Goal: Task Accomplishment & Management: Complete application form

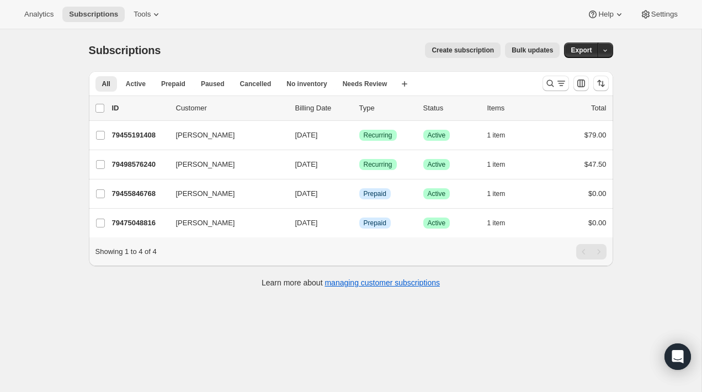
click at [120, 25] on div "Analytics Subscriptions Tools Help Settings" at bounding box center [351, 14] width 702 height 29
click at [114, 16] on span "Subscriptions" at bounding box center [93, 14] width 49 height 9
click at [146, 17] on span "Tools" at bounding box center [142, 14] width 17 height 9
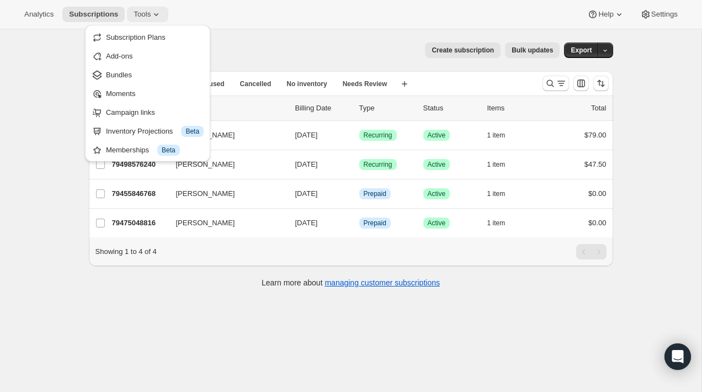
click at [146, 17] on span "Tools" at bounding box center [142, 14] width 17 height 9
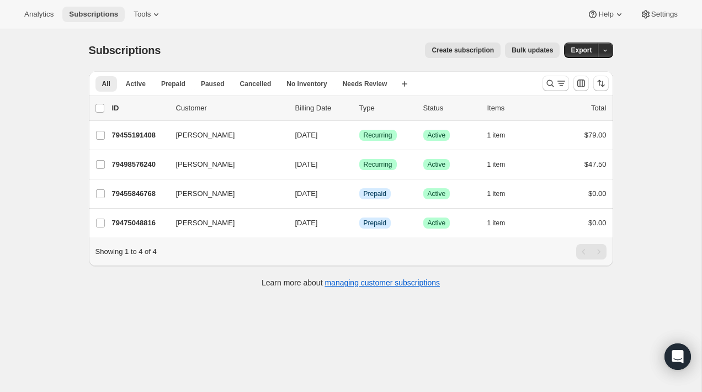
click at [93, 18] on span "Subscriptions" at bounding box center [93, 14] width 49 height 9
click at [143, 17] on span "Tools" at bounding box center [142, 14] width 17 height 9
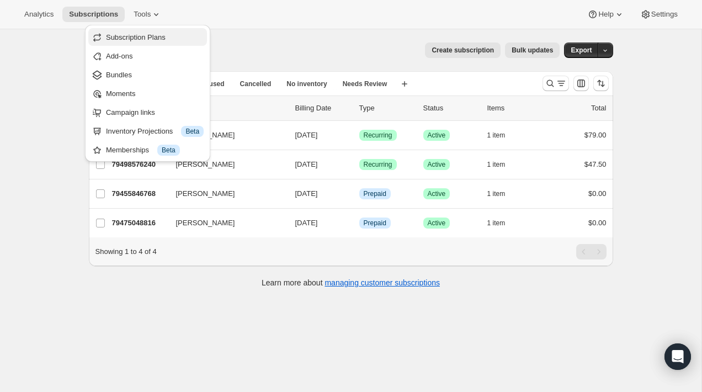
click at [153, 41] on span "Subscription Plans" at bounding box center [136, 37] width 60 height 8
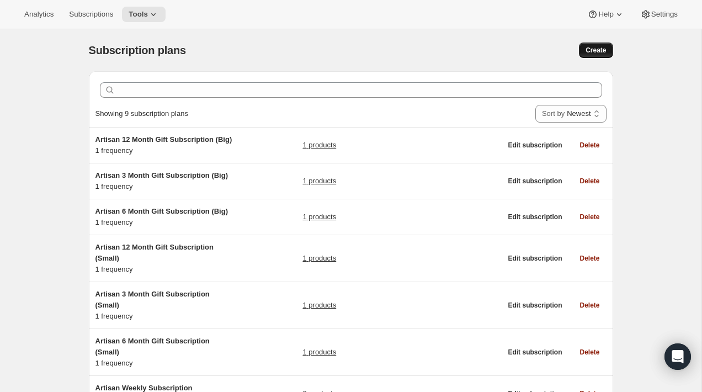
click at [581, 51] on button "Create" at bounding box center [596, 50] width 34 height 15
select select "WEEK"
select select "MONTH"
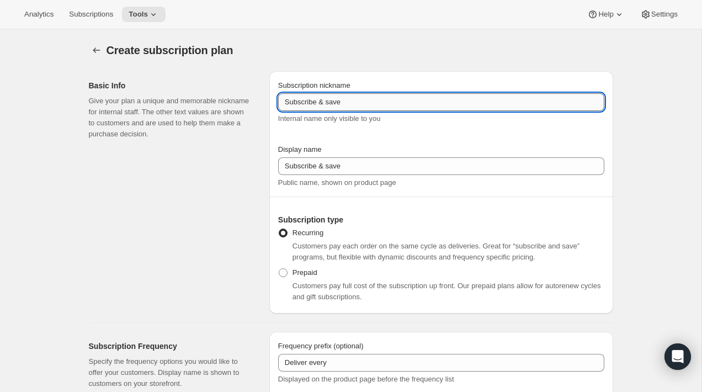
click at [374, 99] on input "Subscribe & save" at bounding box center [441, 102] width 326 height 18
click at [373, 105] on input "Daily Test" at bounding box center [441, 102] width 326 height 18
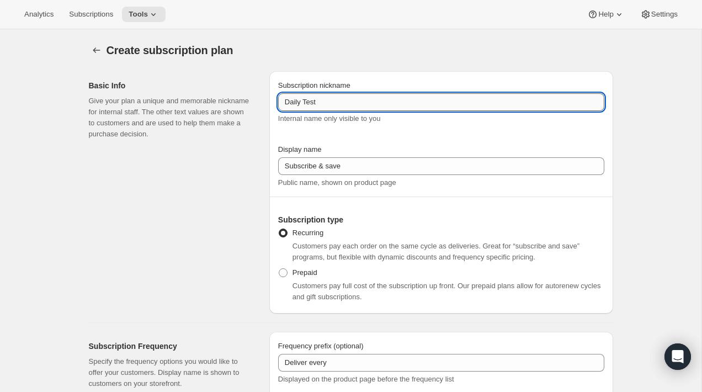
click at [373, 105] on input "Daily Test" at bounding box center [441, 102] width 326 height 18
type input "Daily Test"
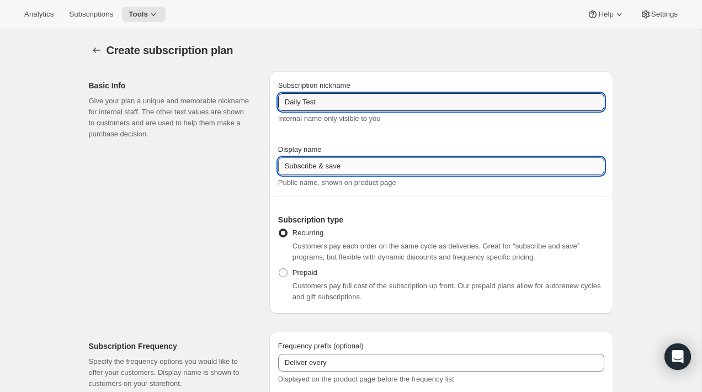
click at [349, 160] on input "Subscribe & save" at bounding box center [441, 166] width 326 height 18
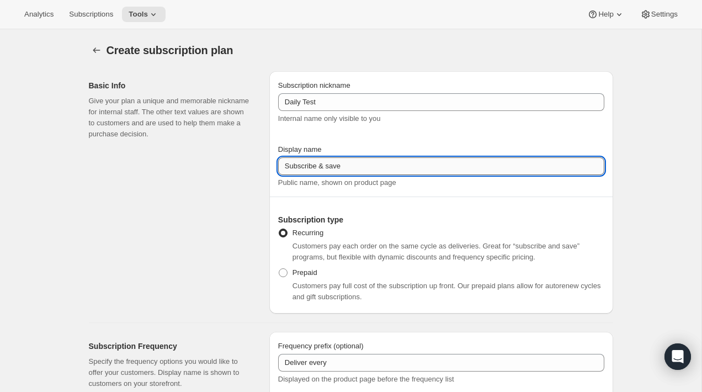
click at [349, 160] on input "Subscribe & save" at bounding box center [441, 166] width 326 height 18
paste input "Daily Test"
type input "Daily Test"
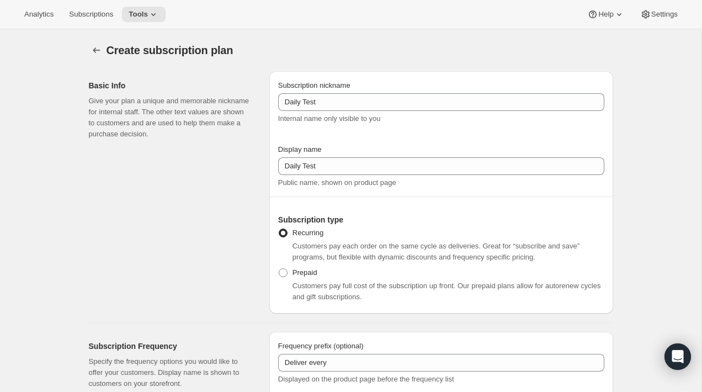
click at [242, 182] on div "Basic Info Give your plan a unique and memorable nickname for internal staff. T…" at bounding box center [175, 192] width 172 height 242
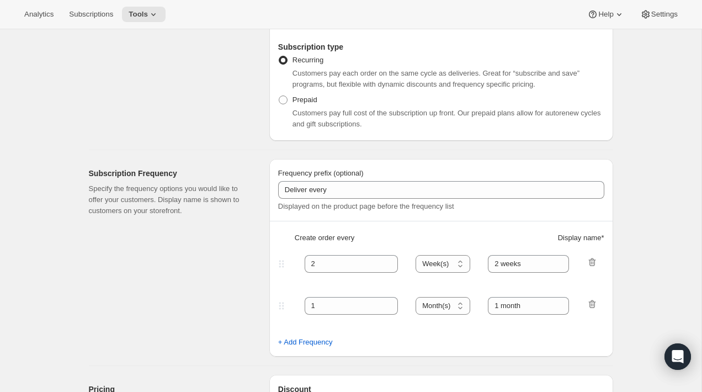
scroll to position [198, 0]
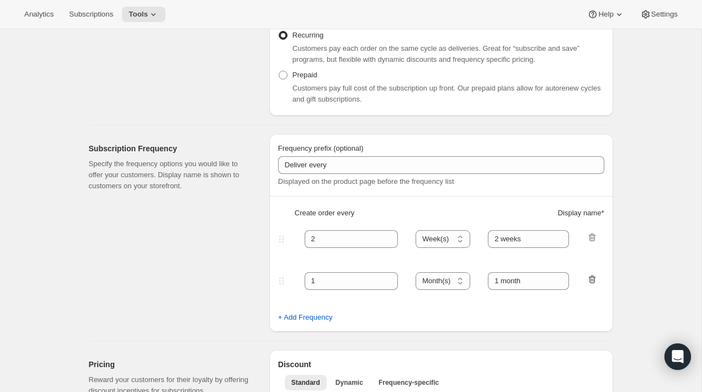
click at [592, 276] on icon "button" at bounding box center [592, 280] width 7 height 8
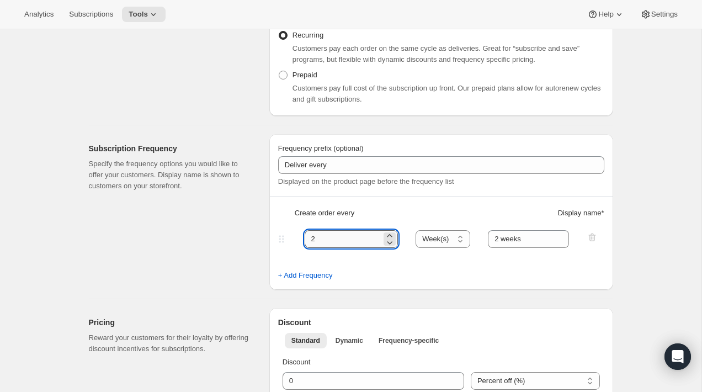
click at [366, 242] on input "2" at bounding box center [343, 239] width 77 height 18
type input "1"
click at [424, 191] on div "Frequency prefix (optional) Deliver every Displayed on the product page before …" at bounding box center [441, 170] width 326 height 54
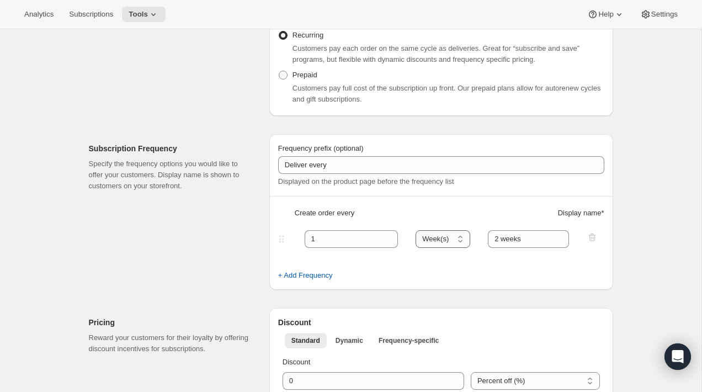
click at [433, 236] on select "Day(s) Week(s) Month(s) Year(s)" at bounding box center [443, 239] width 55 height 18
select select "DAY"
click at [416, 230] on select "Day(s) Week(s) Month(s) Year(s)" at bounding box center [443, 239] width 55 height 18
click at [505, 240] on input "2 weeks" at bounding box center [528, 239] width 81 height 18
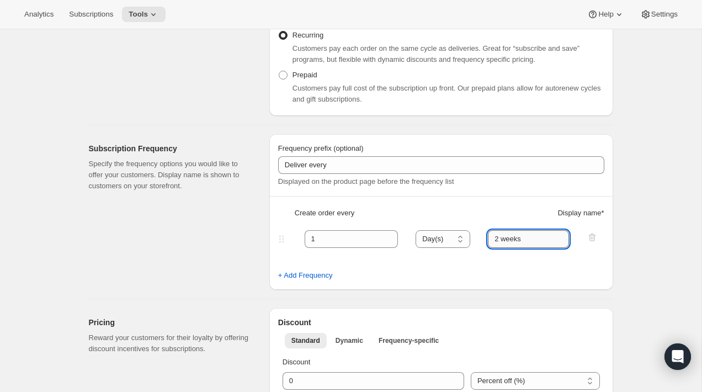
click at [505, 240] on input "2 weeks" at bounding box center [528, 239] width 81 height 18
type input "1 day"
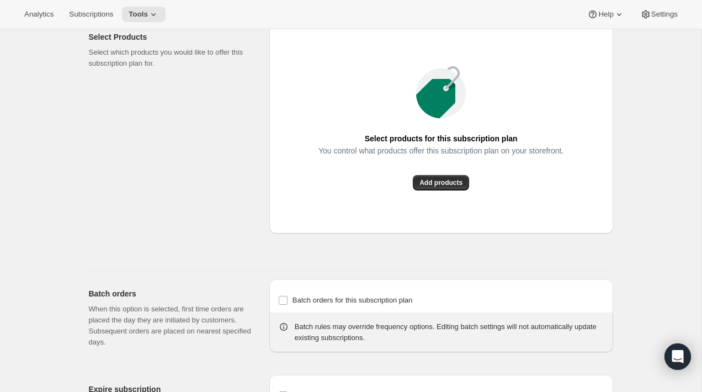
scroll to position [748, 0]
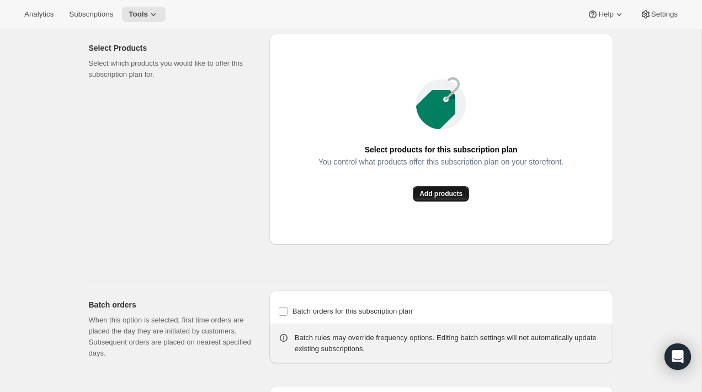
click at [438, 198] on span "Add products" at bounding box center [441, 193] width 43 height 9
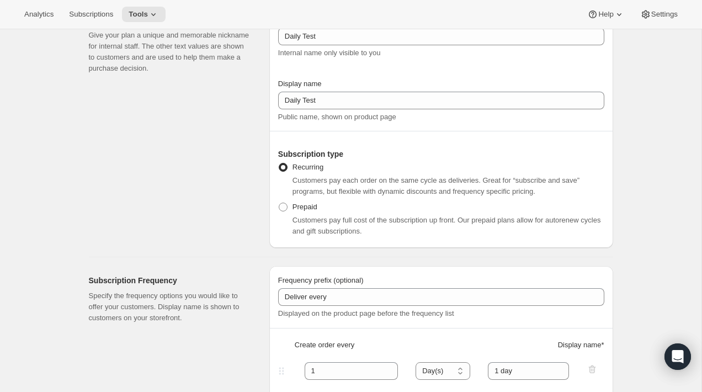
scroll to position [56, 0]
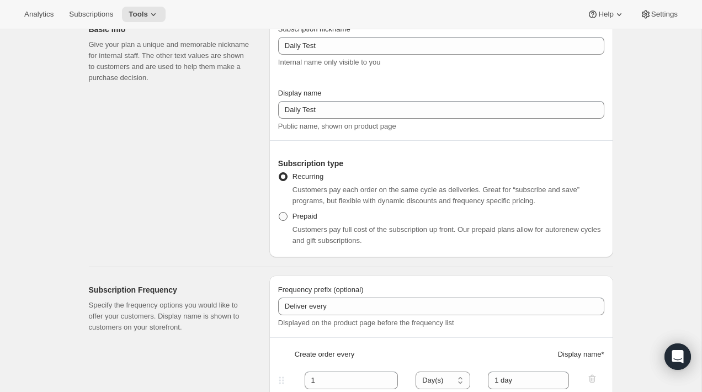
click at [288, 220] on span at bounding box center [283, 216] width 10 height 10
click at [279, 213] on input "Prepaid" at bounding box center [279, 212] width 1 height 1
radio input "true"
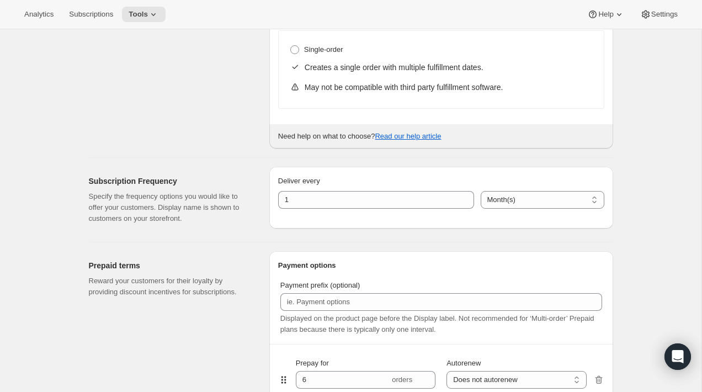
scroll to position [409, 0]
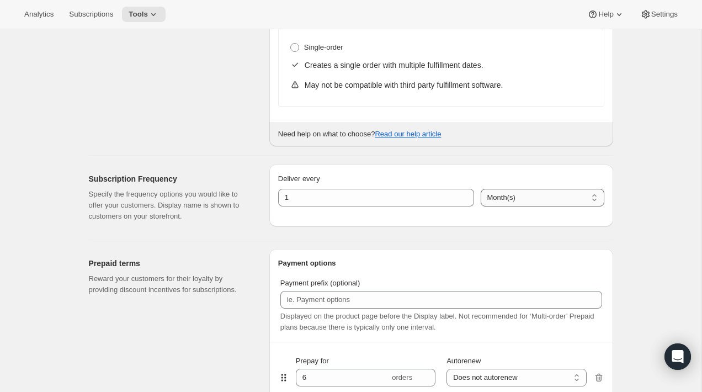
click at [501, 200] on select "Day(s) Week(s) Month(s) Year(s)" at bounding box center [543, 198] width 124 height 18
select select "DAY"
click at [481, 189] on select "Day(s) Week(s) Month(s) Year(s)" at bounding box center [543, 198] width 124 height 18
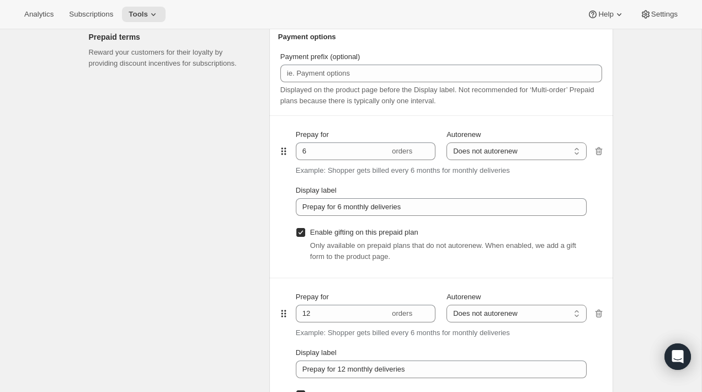
scroll to position [661, 0]
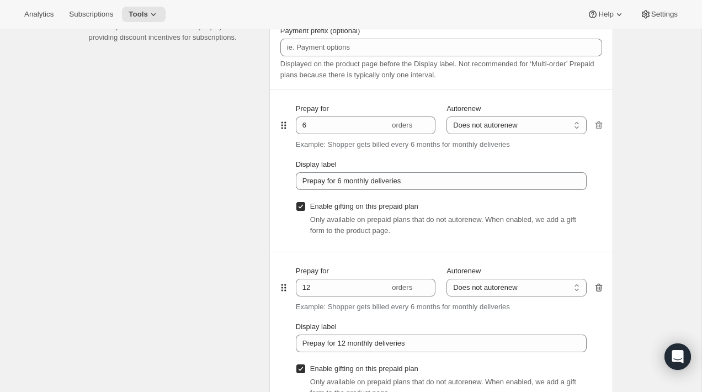
click at [600, 289] on icon "button" at bounding box center [599, 287] width 11 height 11
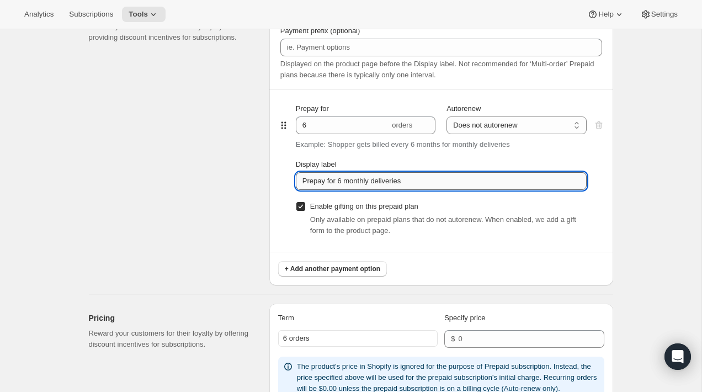
click at [400, 179] on input "Prepay for 6 monthly deliveries" at bounding box center [441, 181] width 291 height 18
click at [300, 205] on input "Enable gifting on this prepaid plan" at bounding box center [301, 206] width 9 height 9
checkbox input "false"
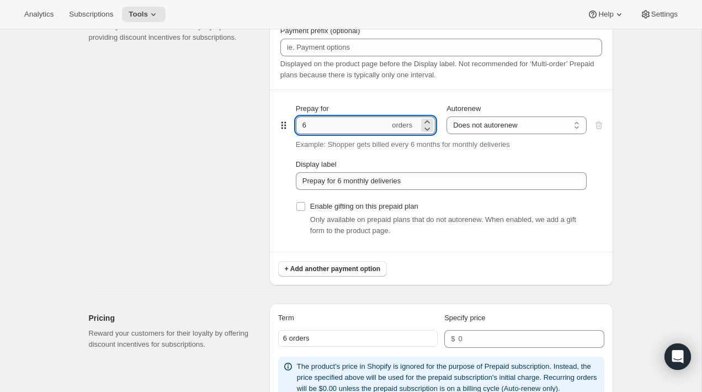
click at [327, 130] on input "6" at bounding box center [343, 126] width 94 height 18
click at [311, 124] on input "54" at bounding box center [343, 126] width 94 height 18
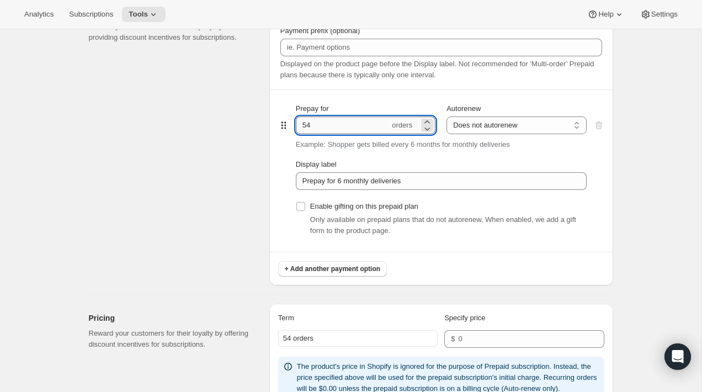
click at [311, 124] on input "54" at bounding box center [343, 126] width 94 height 18
click at [306, 125] on input "4" at bounding box center [343, 126] width 94 height 18
type input "30"
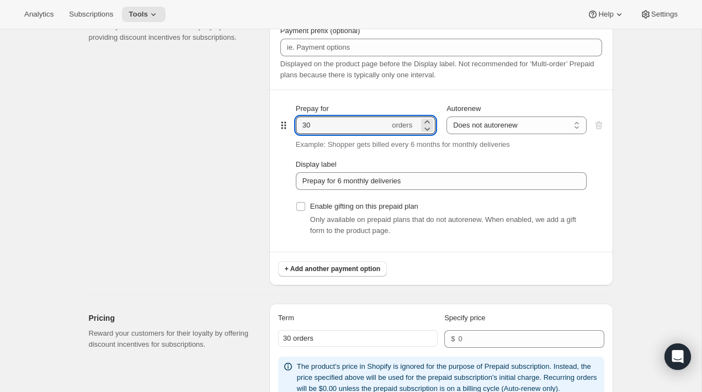
click at [261, 139] on div "Prepaid terms Reward your customers for their loyalty by providing discount inc…" at bounding box center [346, 137] width 533 height 298
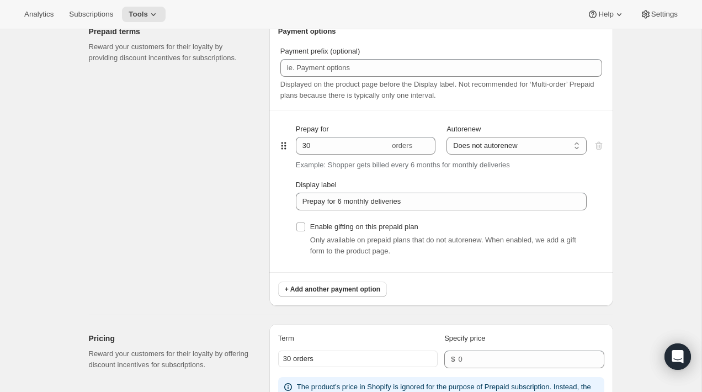
scroll to position [637, 0]
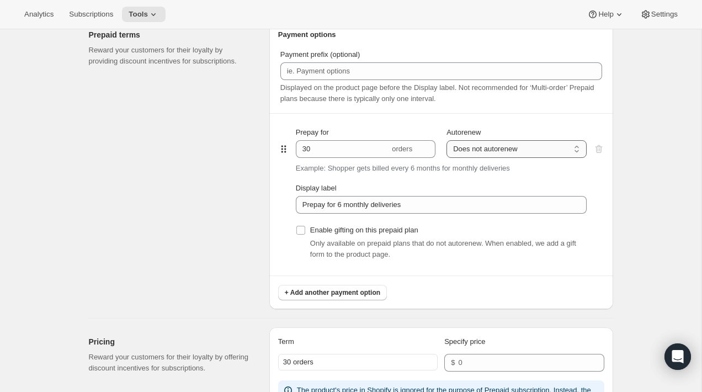
click at [481, 146] on select "Does not autorenew Renews after prepaid period" at bounding box center [517, 149] width 140 height 18
select select "ENABLED"
click at [447, 140] on select "Does not autorenew Renews after prepaid period" at bounding box center [517, 149] width 140 height 18
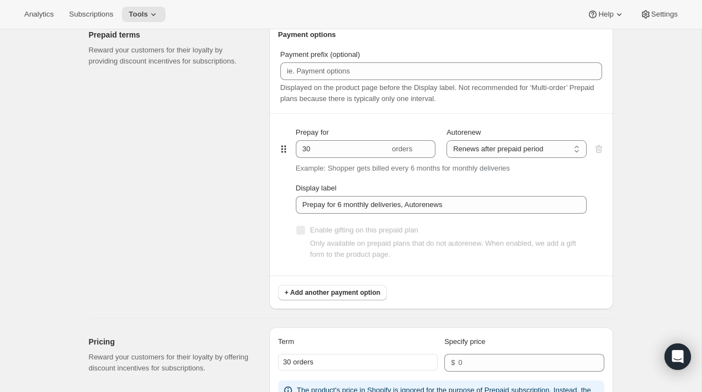
click at [620, 219] on div "Create subscription plan. This page is ready Create subscription plan Basic Inf…" at bounding box center [351, 181] width 551 height 1578
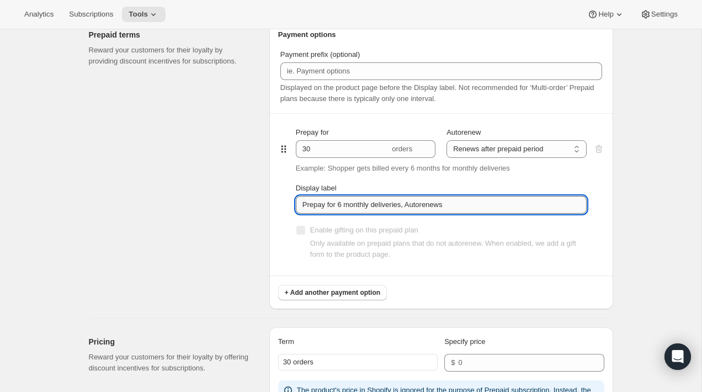
click at [486, 203] on input "Prepay for 6 monthly deliveries, Autorenews" at bounding box center [441, 205] width 291 height 18
click at [418, 203] on input "Prepay for 6 monthly deliveries, Autorenews" at bounding box center [441, 205] width 291 height 18
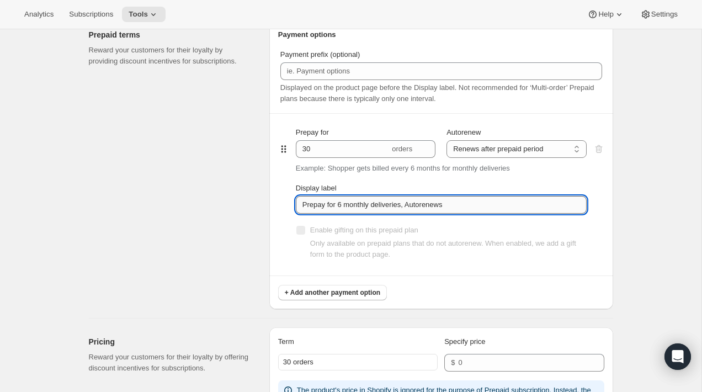
click at [418, 203] on input "Prepay for 6 monthly deliveries, Autorenews" at bounding box center [441, 205] width 291 height 18
type input "Daily Test"
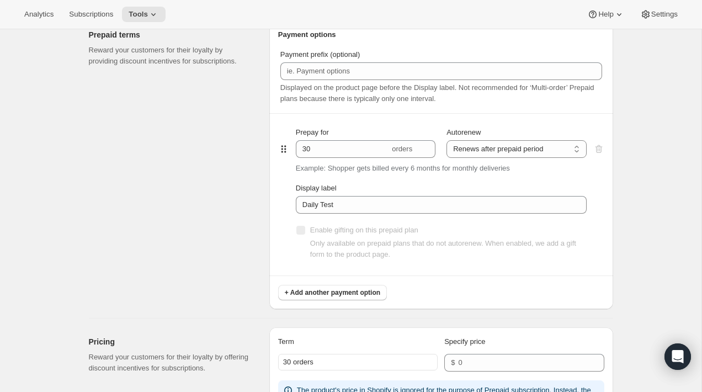
click at [232, 264] on div "Prepaid terms Reward your customers for their loyalty by providing discount inc…" at bounding box center [175, 164] width 172 height 289
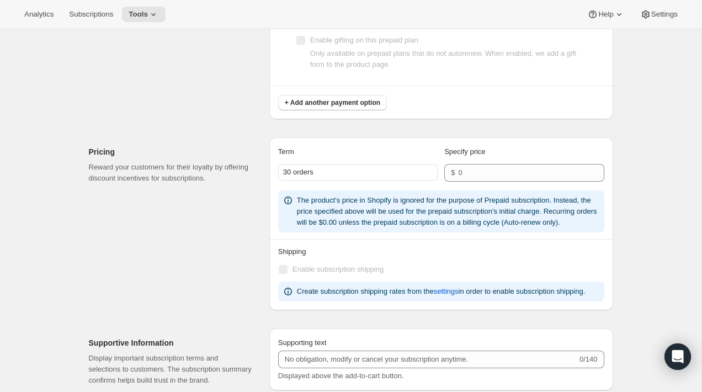
scroll to position [833, 0]
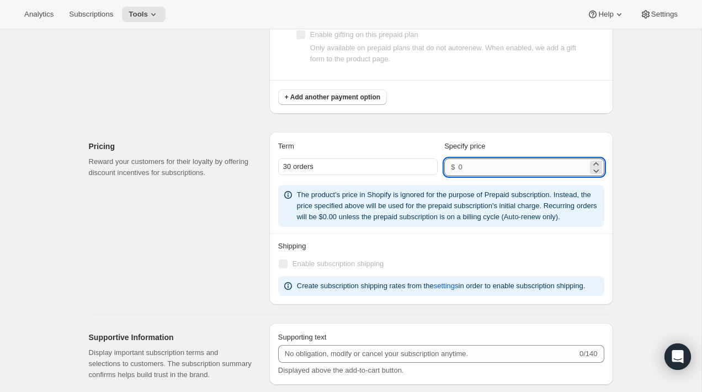
click at [475, 173] on input "number" at bounding box center [522, 167] width 129 height 18
type input "20"
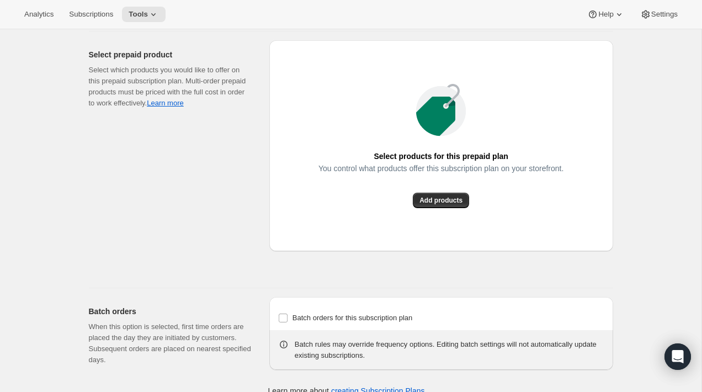
scroll to position [1216, 0]
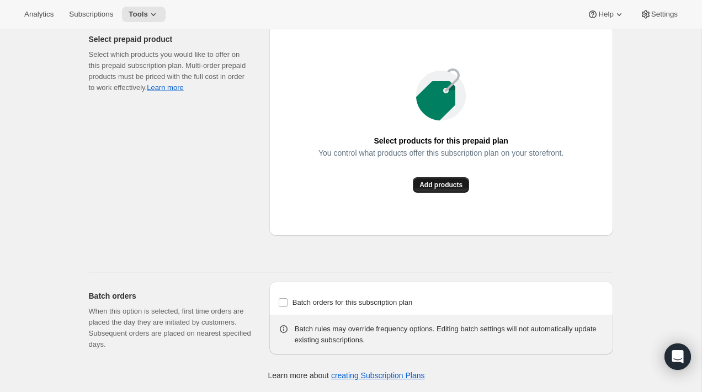
click at [448, 189] on span "Add products" at bounding box center [441, 185] width 43 height 9
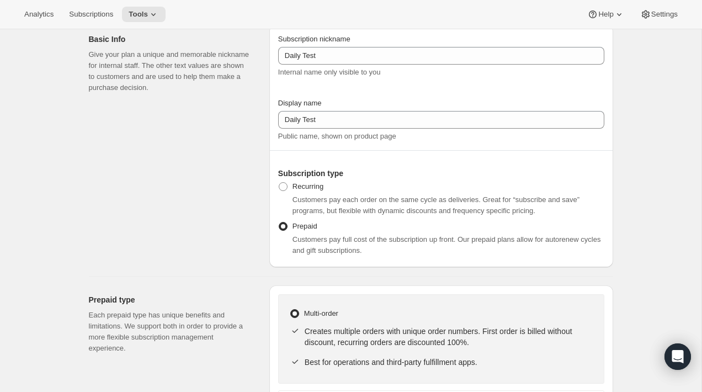
scroll to position [0, 0]
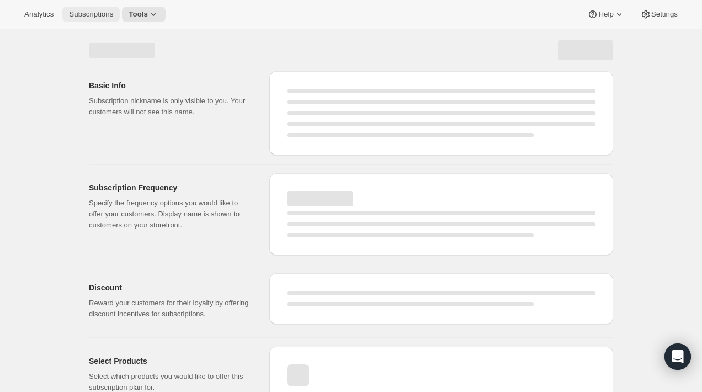
select select "WEEK"
select select "MONTH"
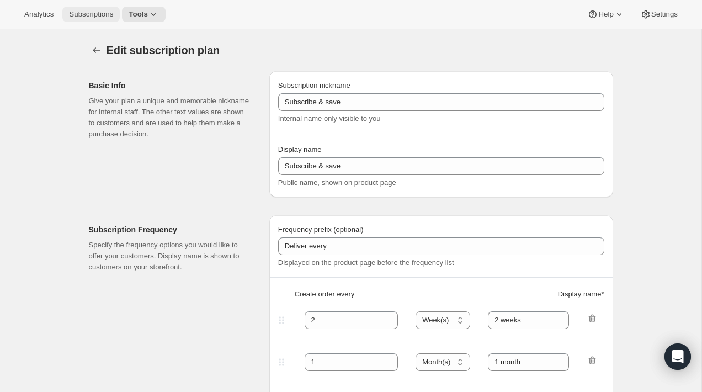
type input "Daily Test"
select select "ENABLED"
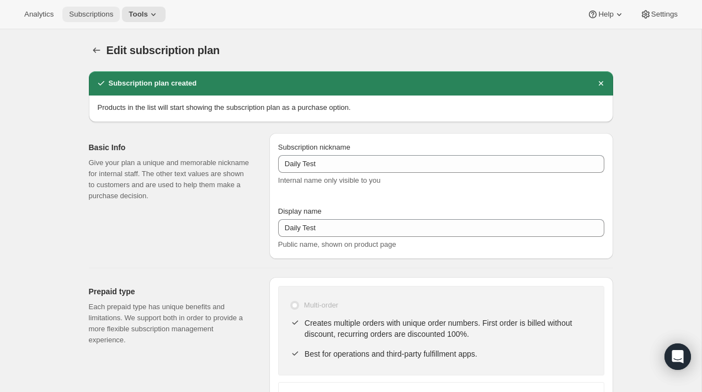
click at [88, 19] on button "Subscriptions" at bounding box center [90, 14] width 57 height 15
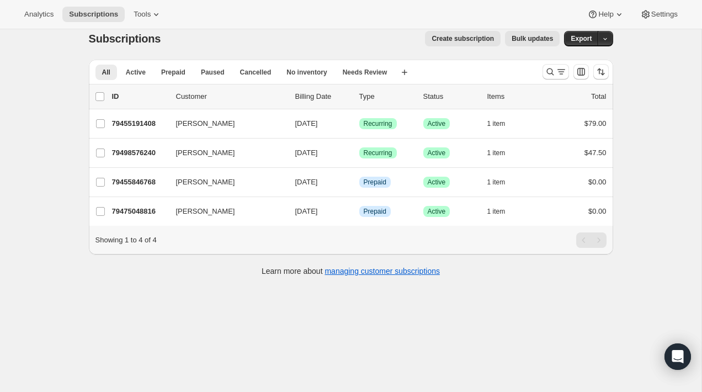
scroll to position [1, 0]
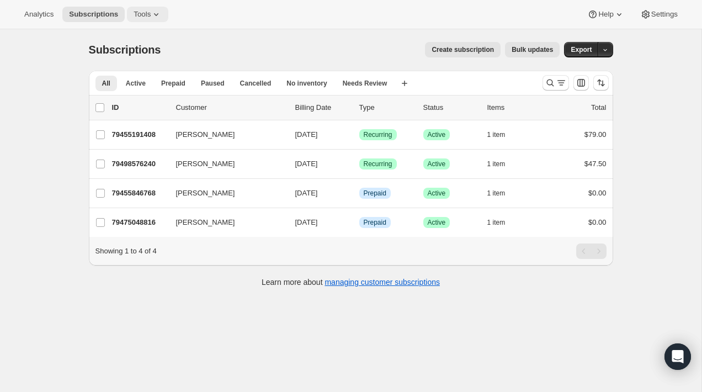
click at [149, 18] on span "Tools" at bounding box center [142, 14] width 17 height 9
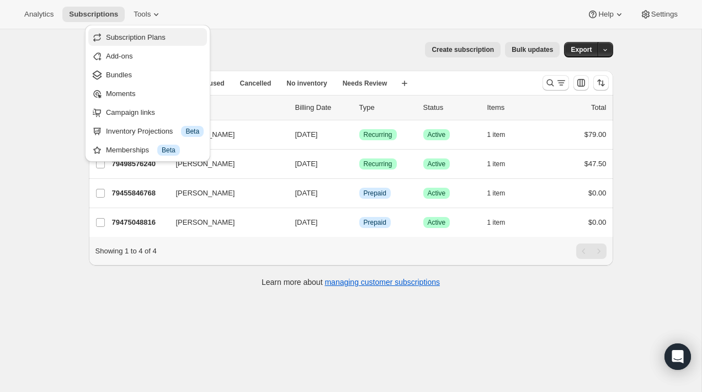
click at [152, 32] on span "Subscription Plans" at bounding box center [155, 37] width 98 height 11
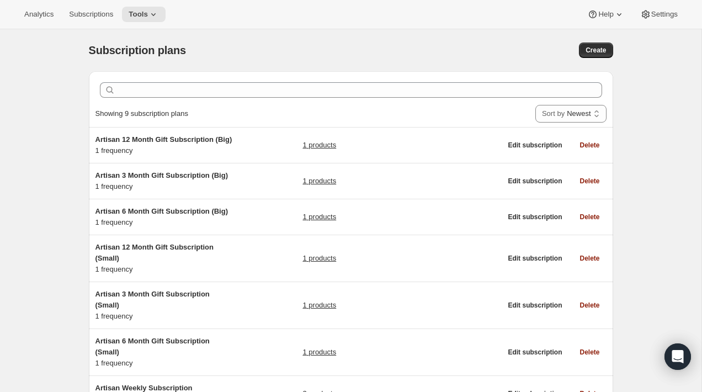
click at [274, 44] on div "Subscription plans" at bounding box center [234, 50] width 290 height 15
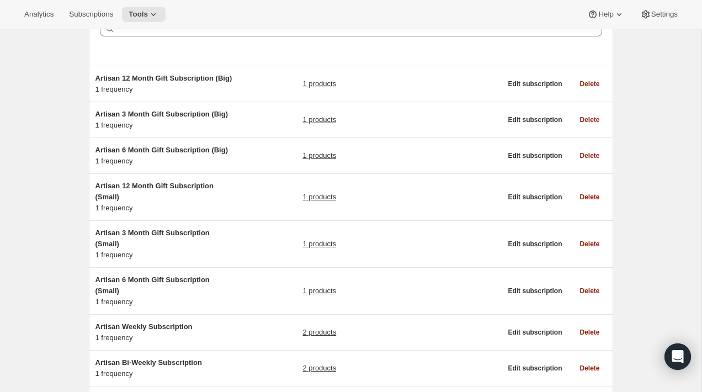
scroll to position [1, 0]
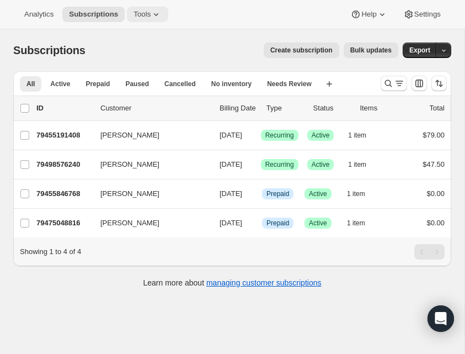
click at [141, 15] on span "Tools" at bounding box center [142, 14] width 17 height 9
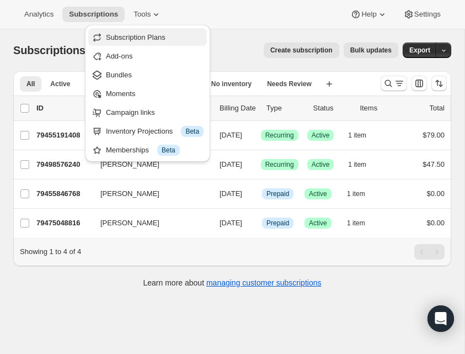
click at [146, 40] on span "Subscription Plans" at bounding box center [136, 37] width 60 height 8
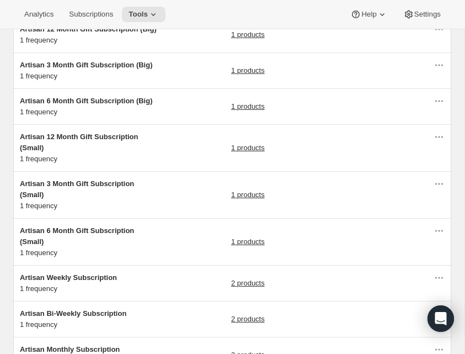
scroll to position [113, 0]
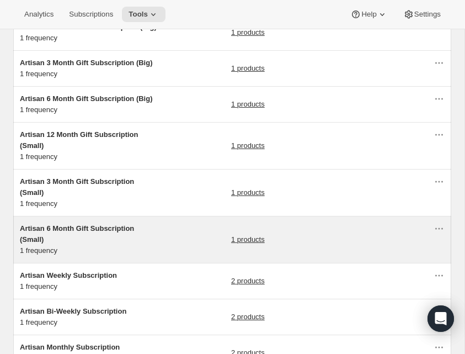
click at [163, 237] on div "Artisan 6 Month Gift Subscription (Small) 1 frequency 1 products" at bounding box center [227, 239] width 414 height 33
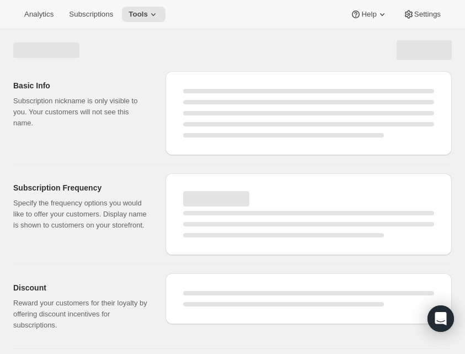
select select "WEEK"
select select "MONTH"
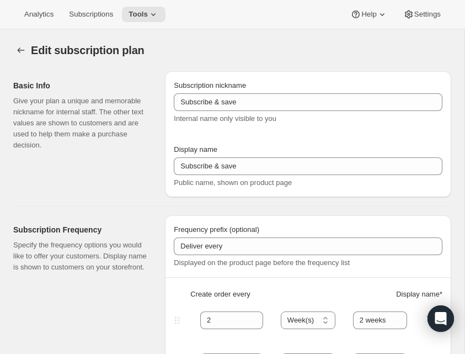
type input "Artisan 6 Month Gift Subscription (Small)"
type input "6 Month Gift"
select select "MONTH"
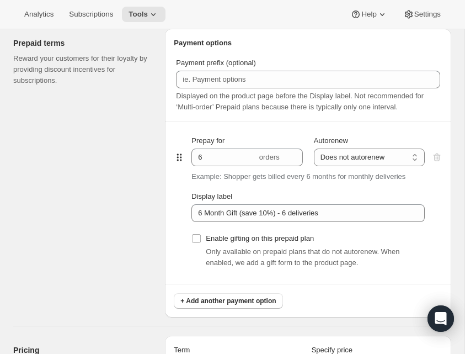
scroll to position [514, 0]
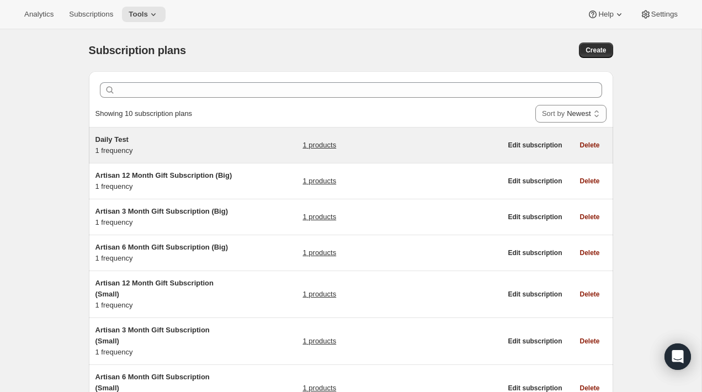
click at [178, 148] on div "Daily Test 1 frequency" at bounding box center [165, 145] width 138 height 22
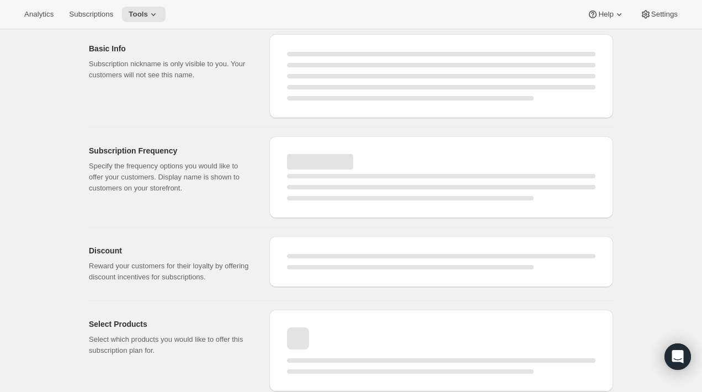
select select "WEEK"
select select "MONTH"
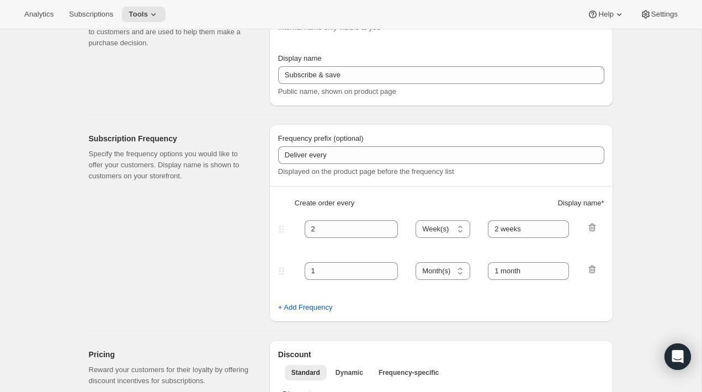
type input "Daily Test"
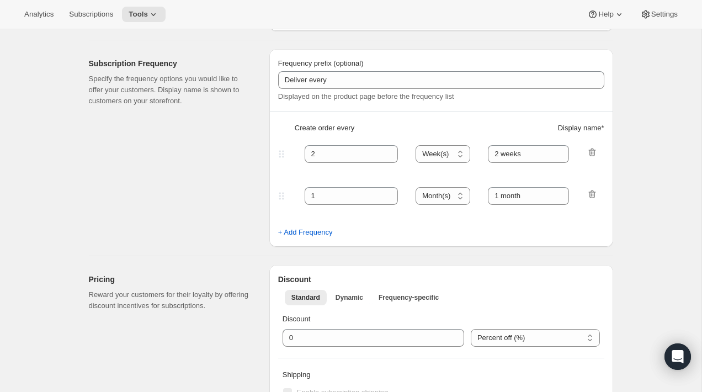
select select "ENABLED"
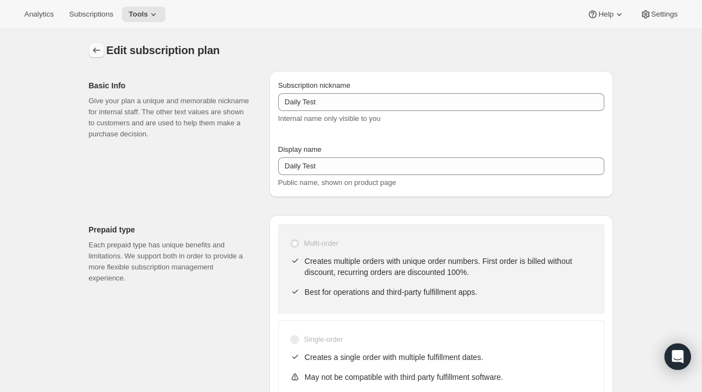
click at [96, 53] on icon "Subscription plans" at bounding box center [96, 50] width 11 height 11
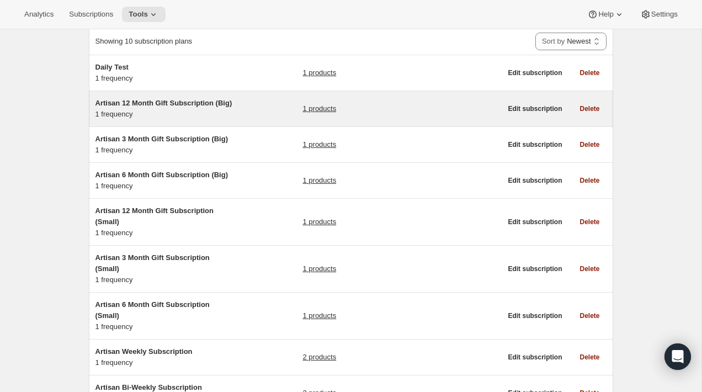
scroll to position [93, 0]
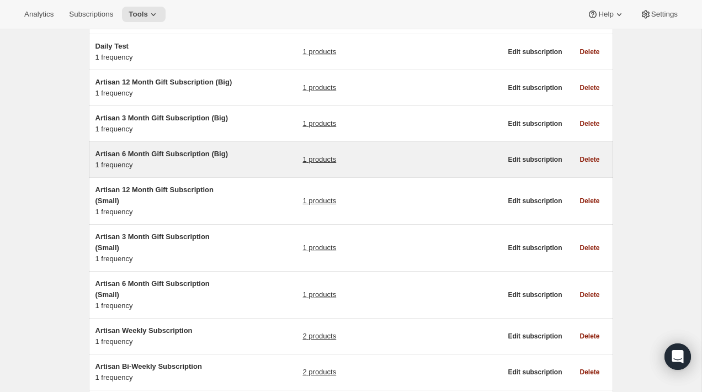
click at [186, 171] on div "Artisan 6 Month Gift Subscription (Big) 1 frequency" at bounding box center [165, 160] width 138 height 22
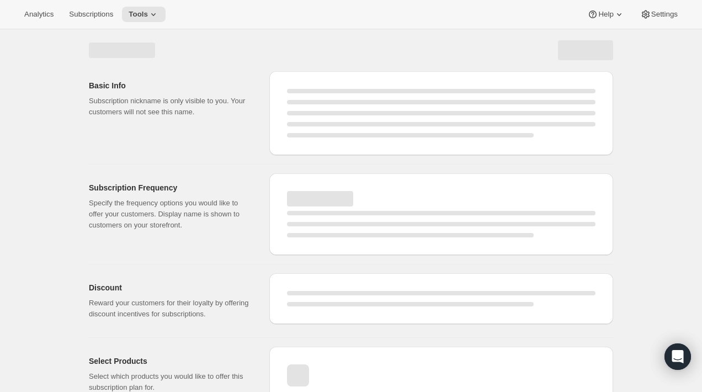
select select "WEEK"
select select "MONTH"
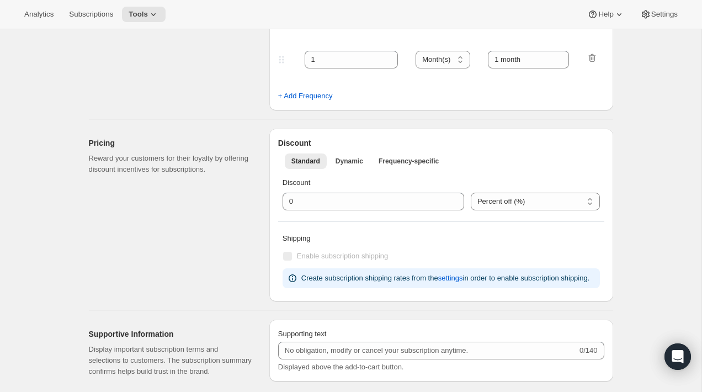
type input "Artisan 6 Month Gift Subscription (Big)"
type input "6 Month Gift"
select select "MONTH"
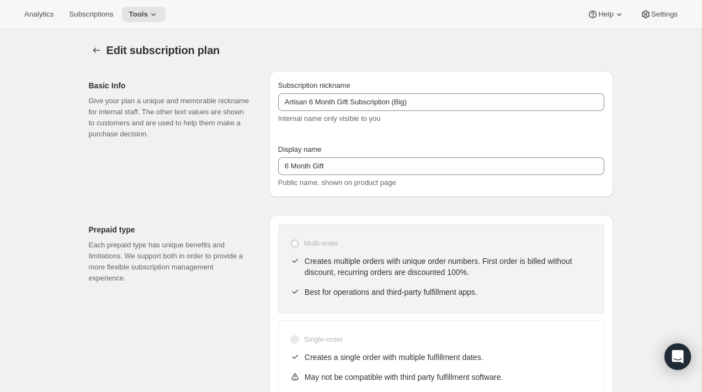
click at [104, 51] on div at bounding box center [98, 50] width 18 height 15
click at [92, 50] on icon "Subscription plans" at bounding box center [96, 50] width 11 height 11
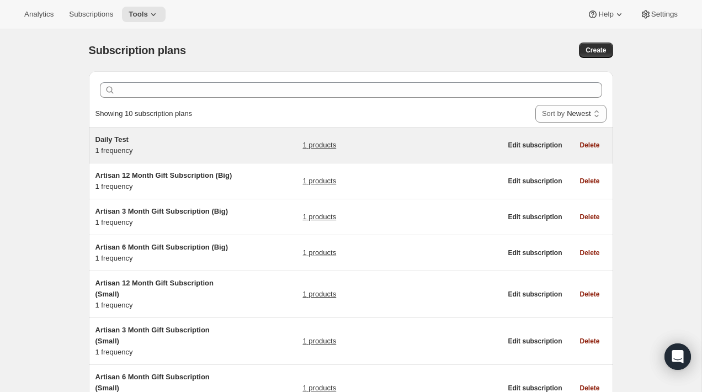
click at [152, 152] on div "Daily Test 1 frequency" at bounding box center [165, 145] width 138 height 22
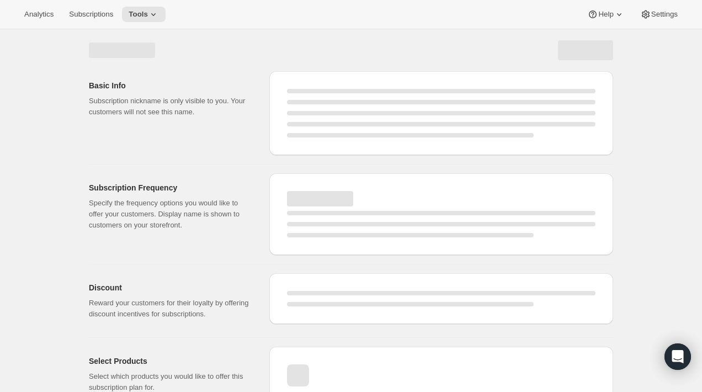
select select "WEEK"
select select "MONTH"
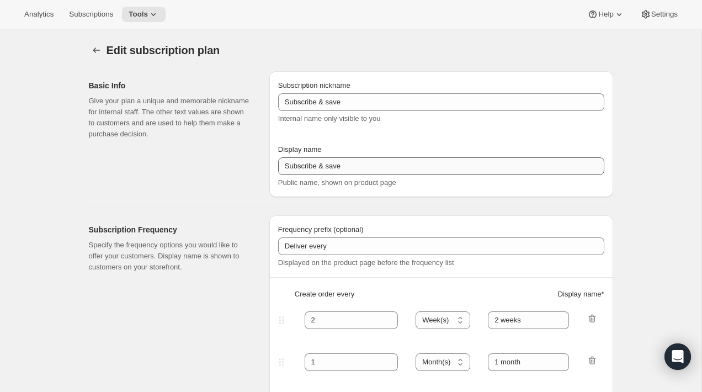
type input "Daily Test"
select select "ENABLED"
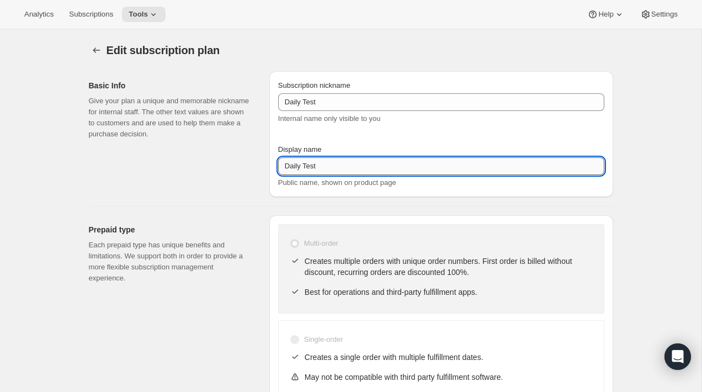
click at [346, 168] on input "Daily Test" at bounding box center [441, 166] width 326 height 18
type input "Daily"
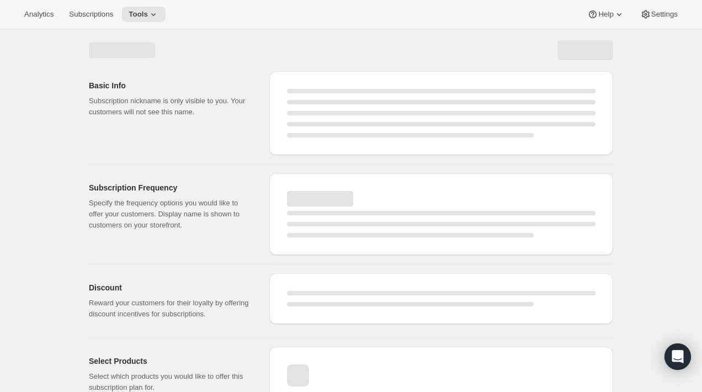
select select "ENABLED"
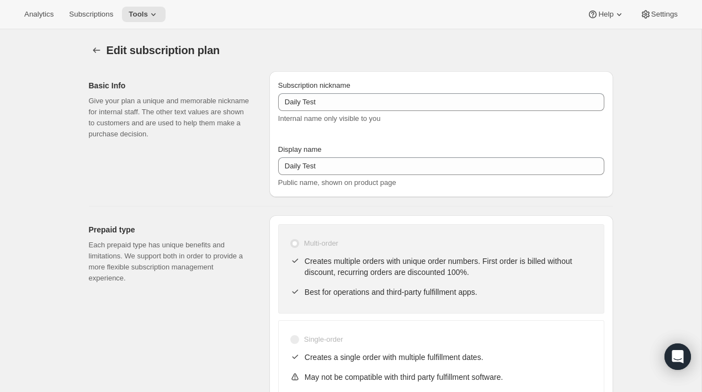
type input "Daily"
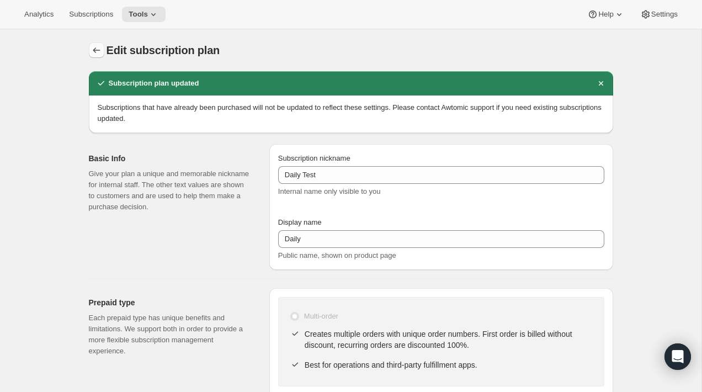
click at [104, 50] on button "Subscription plans" at bounding box center [96, 50] width 15 height 15
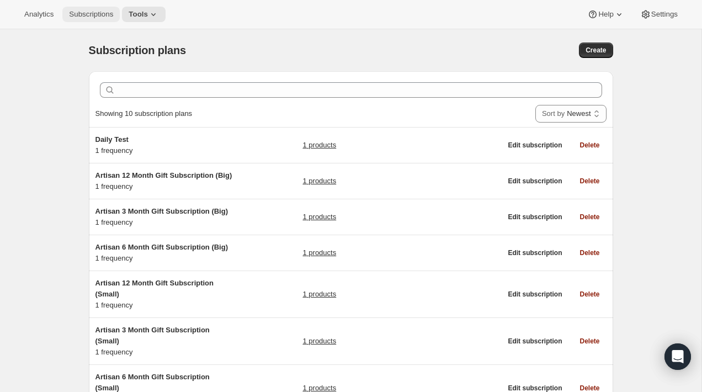
click at [103, 9] on button "Subscriptions" at bounding box center [90, 14] width 57 height 15
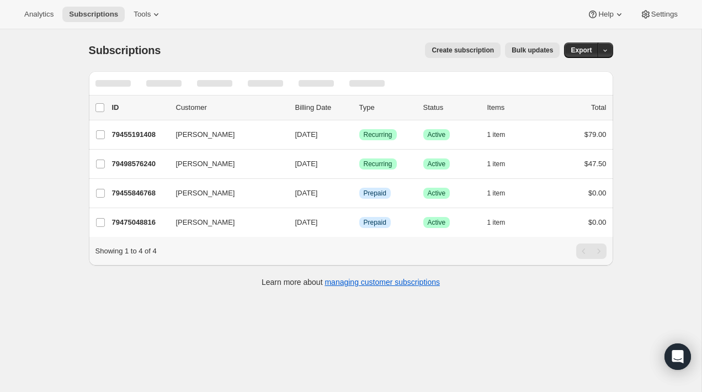
click at [461, 48] on span "Create subscription" at bounding box center [463, 50] width 62 height 9
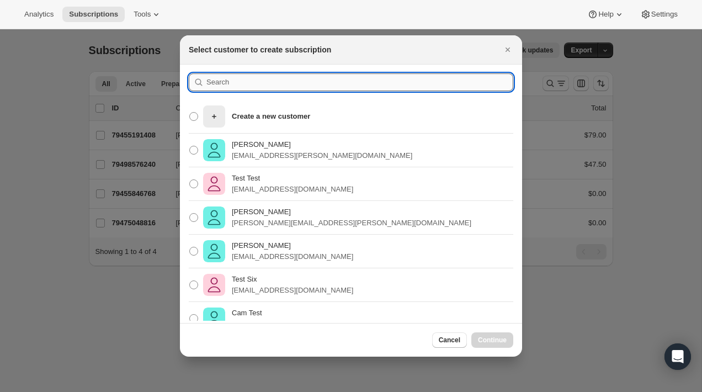
click at [283, 83] on input ":r6c:" at bounding box center [360, 82] width 307 height 18
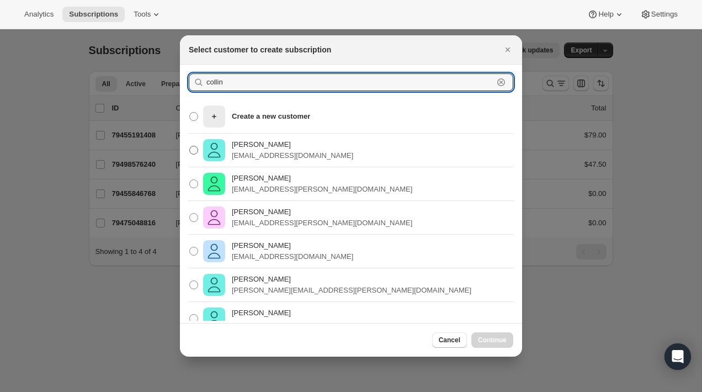
type input "collin"
click at [276, 147] on p "[PERSON_NAME]" at bounding box center [292, 144] width 121 height 11
click at [190, 146] on input "[PERSON_NAME] [PERSON_NAME][EMAIL_ADDRESS][DOMAIN_NAME]" at bounding box center [189, 146] width 1 height 1
radio input "true"
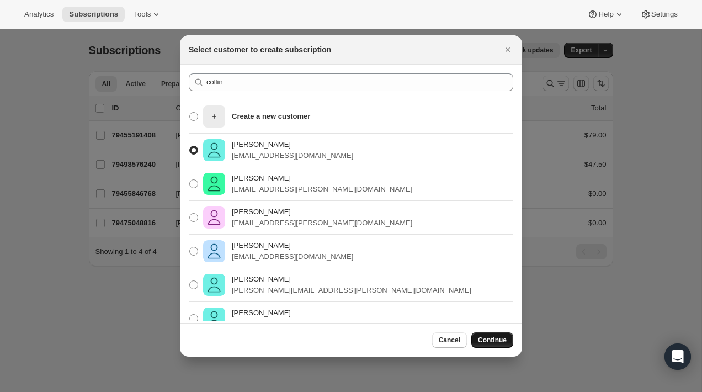
click at [491, 338] on span "Continue" at bounding box center [492, 340] width 29 height 9
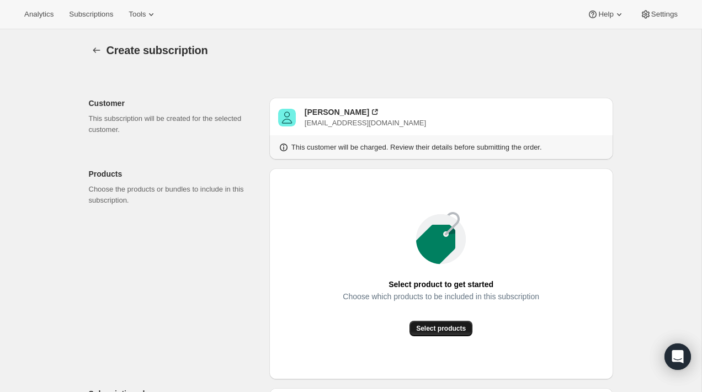
click at [441, 331] on span "Select products" at bounding box center [441, 328] width 50 height 9
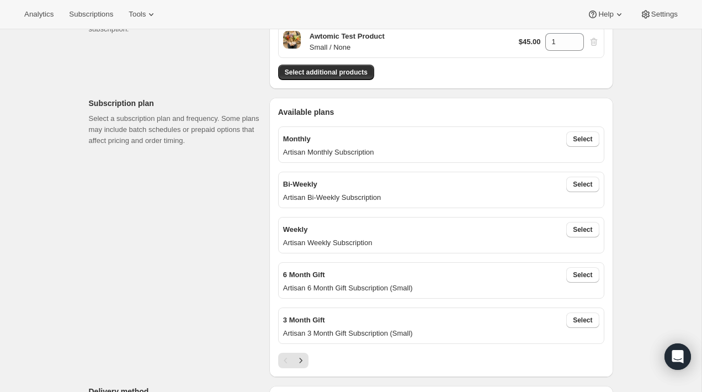
scroll to position [182, 0]
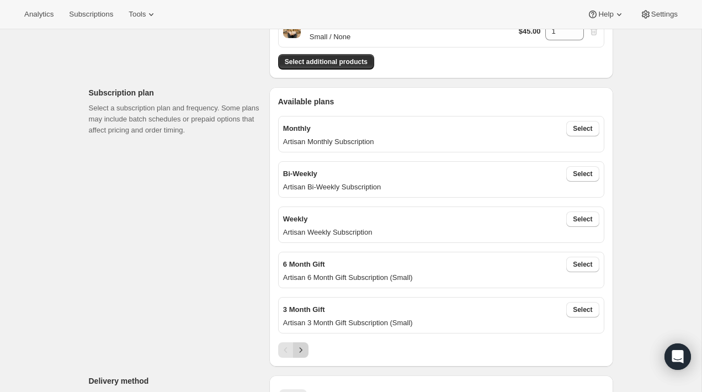
click at [301, 345] on icon "Next" at bounding box center [300, 350] width 11 height 11
click at [586, 309] on span "Select" at bounding box center [582, 309] width 19 height 9
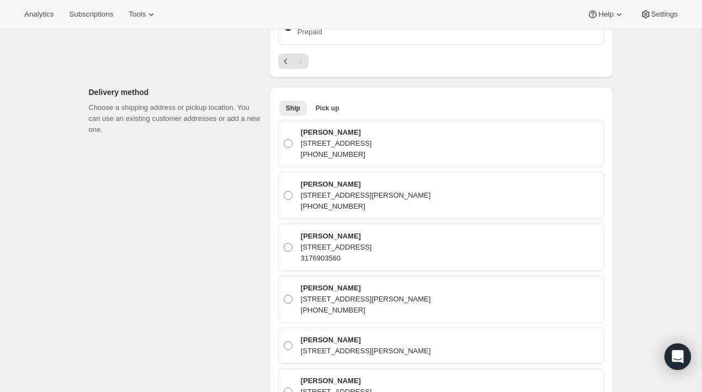
scroll to position [526, 0]
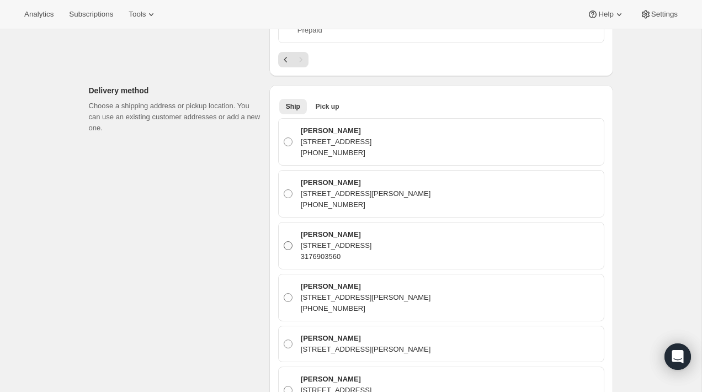
click at [547, 255] on div "[PERSON_NAME] [STREET_ADDRESS] 3176903560" at bounding box center [449, 245] width 302 height 33
click at [284, 242] on input "[PERSON_NAME] [STREET_ADDRESS] 3176903560" at bounding box center [284, 241] width 1 height 1
radio input "true"
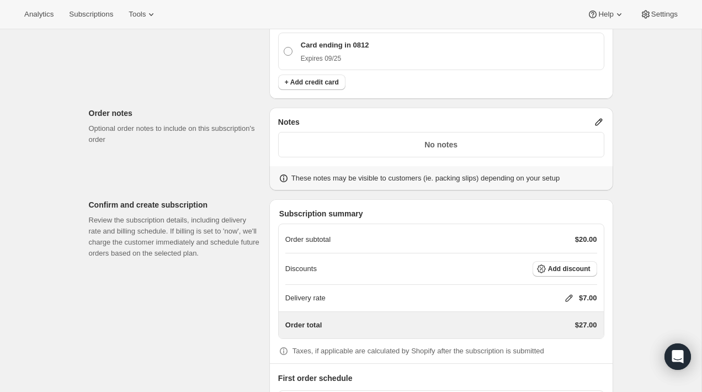
scroll to position [1955, 0]
click at [486, 141] on p "No notes" at bounding box center [441, 145] width 312 height 11
click at [595, 121] on icon at bounding box center [599, 123] width 11 height 11
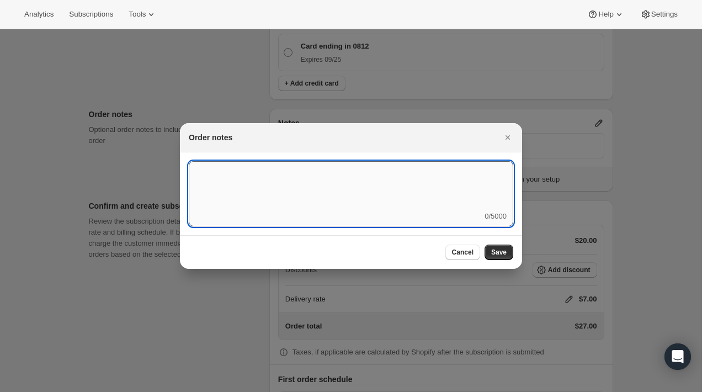
click at [478, 181] on textarea ":r8r:" at bounding box center [351, 186] width 325 height 50
click at [657, 168] on div at bounding box center [351, 196] width 702 height 392
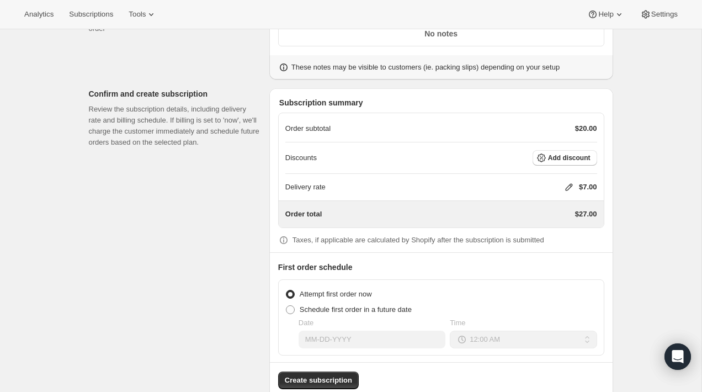
scroll to position [2065, 0]
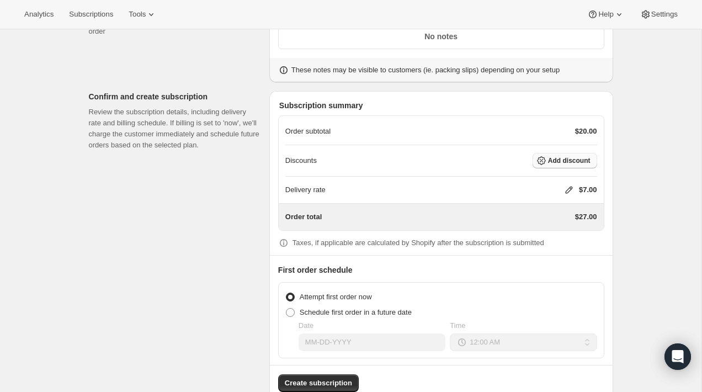
click at [576, 157] on span "Add discount" at bounding box center [569, 160] width 43 height 9
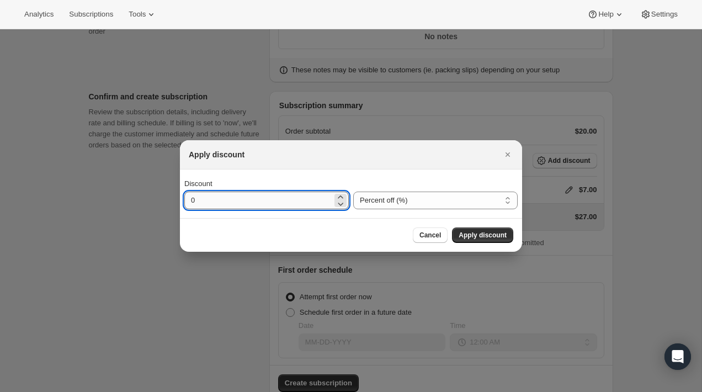
click at [283, 197] on input "0" at bounding box center [258, 201] width 148 height 18
type input "100"
click at [477, 237] on span "Apply discount" at bounding box center [483, 235] width 48 height 9
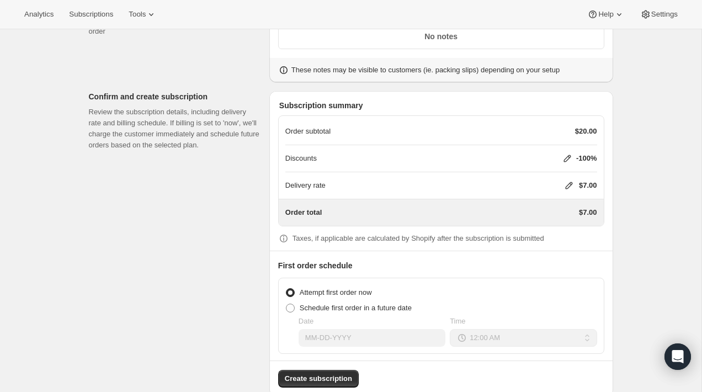
click at [567, 183] on icon at bounding box center [569, 185] width 11 height 11
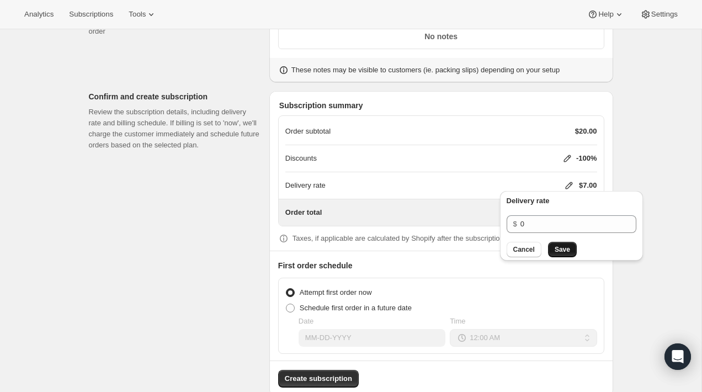
click at [559, 244] on button "Save" at bounding box center [562, 249] width 29 height 15
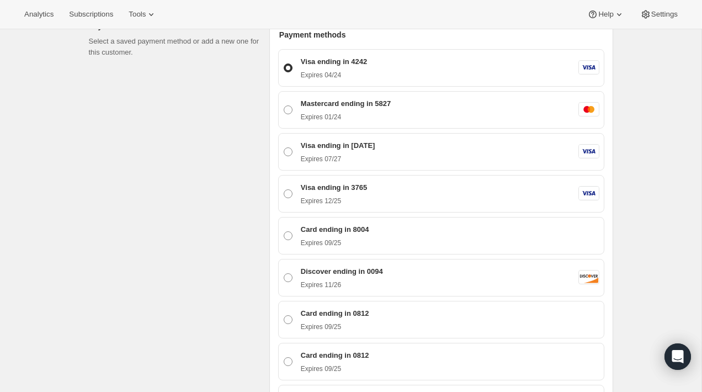
scroll to position [1269, 0]
click at [440, 265] on div "Discover ending in 0094 Expires [CREDIT_CARD_DATA] Discover" at bounding box center [449, 276] width 302 height 23
click at [284, 272] on input "Discover ending in 0094 Expires [CREDIT_CARD_DATA] Discover" at bounding box center [284, 272] width 1 height 1
radio input "true"
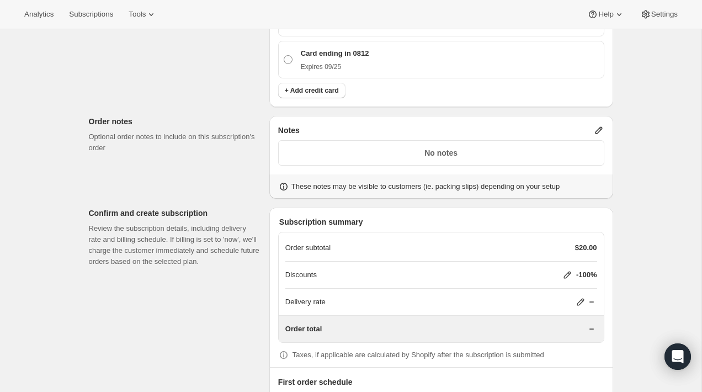
scroll to position [1947, 0]
click at [599, 120] on div "Notes No notes These notes may be visible to customers (ie. packing slips) depe…" at bounding box center [441, 158] width 344 height 83
click at [598, 129] on icon at bounding box center [599, 131] width 11 height 11
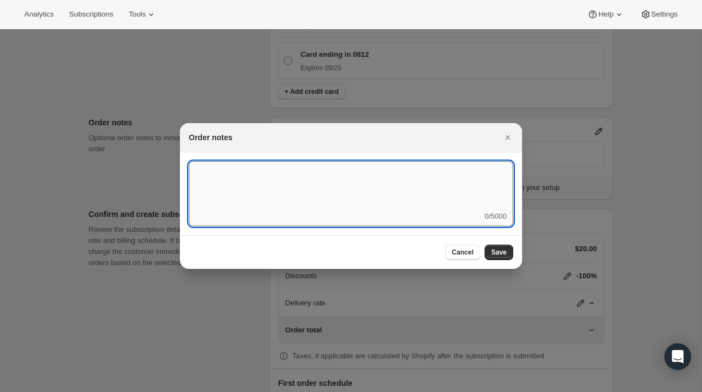
click at [481, 181] on textarea ":r8r:" at bounding box center [351, 186] width 325 height 50
click at [246, 170] on textarea "Delivery Date:" at bounding box center [351, 186] width 325 height 50
paste textarea "[DATE]"
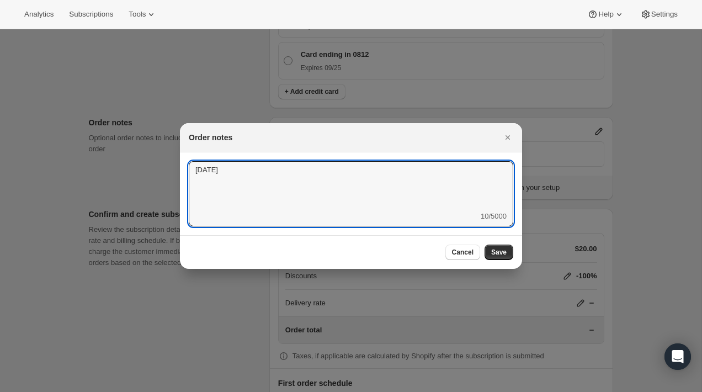
type textarea "[DATE]"
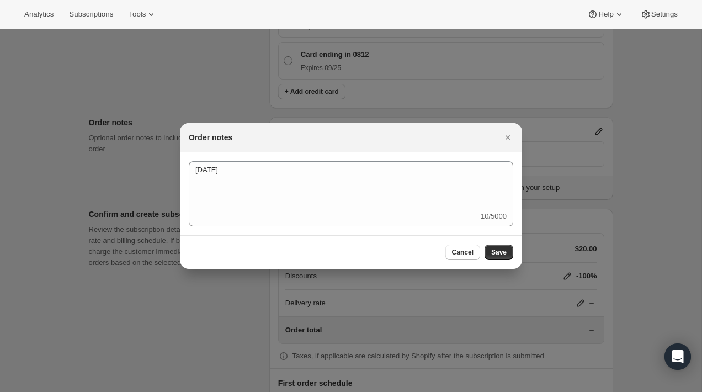
click at [279, 143] on div "Order notes" at bounding box center [351, 137] width 342 height 29
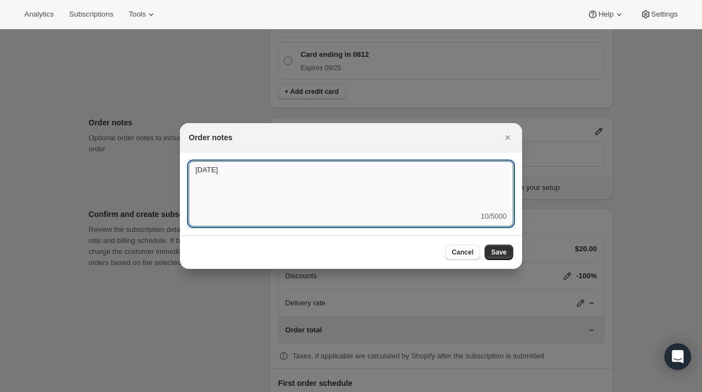
click at [282, 176] on textarea "[DATE]" at bounding box center [351, 186] width 325 height 50
click at [504, 255] on span "Save" at bounding box center [498, 252] width 15 height 9
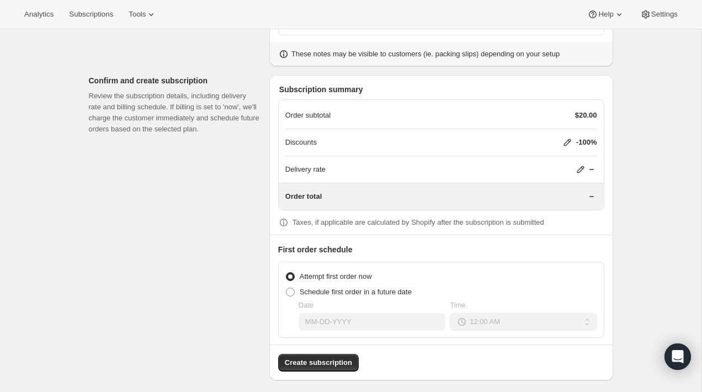
scroll to position [2083, 0]
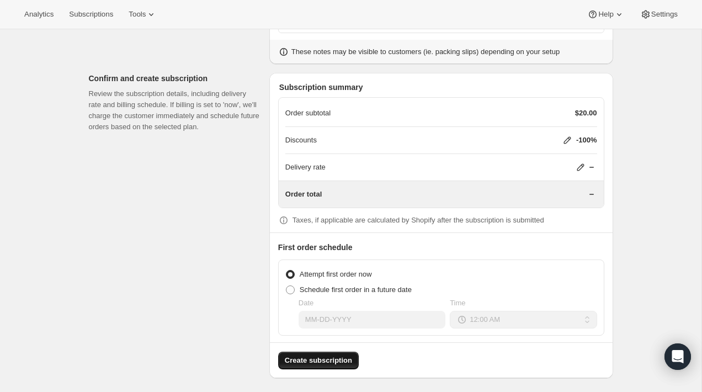
click at [348, 357] on span "Create subscription" at bounding box center [318, 360] width 67 height 11
